Goal: Task Accomplishment & Management: Manage account settings

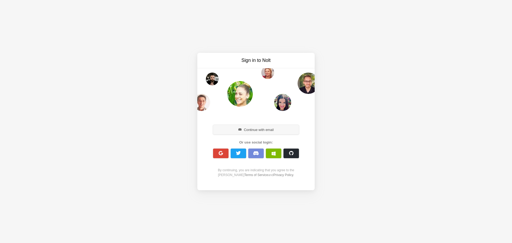
click at [258, 130] on button "Continue with email" at bounding box center [256, 130] width 86 height 10
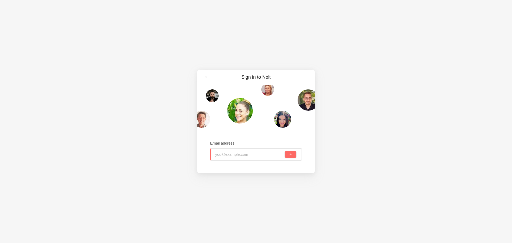
click at [237, 152] on input "email" at bounding box center [249, 155] width 69 height 12
click at [225, 154] on input "email" at bounding box center [249, 155] width 69 height 12
type input "[EMAIL_ADDRESS][DOMAIN_NAME]"
click at [285, 151] on button "submit" at bounding box center [290, 154] width 11 height 6
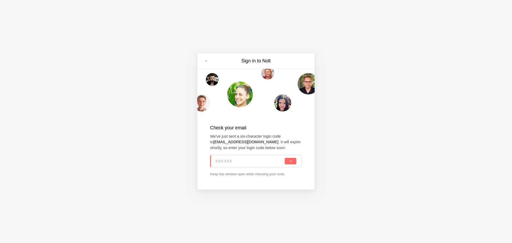
click at [232, 163] on input at bounding box center [249, 161] width 69 height 12
click at [217, 161] on input at bounding box center [249, 161] width 69 height 12
paste input "K7J-7U4"
type input "K7J-7U4"
click at [286, 161] on button "submit" at bounding box center [290, 161] width 11 height 6
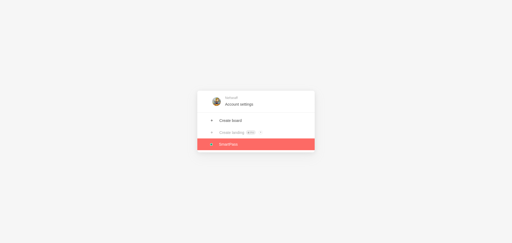
click at [220, 145] on link at bounding box center [255, 145] width 117 height 12
